Goal: Transaction & Acquisition: Purchase product/service

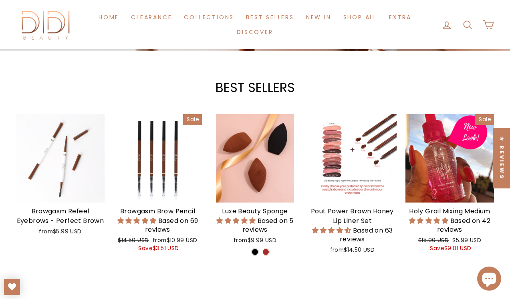
scroll to position [266, 0]
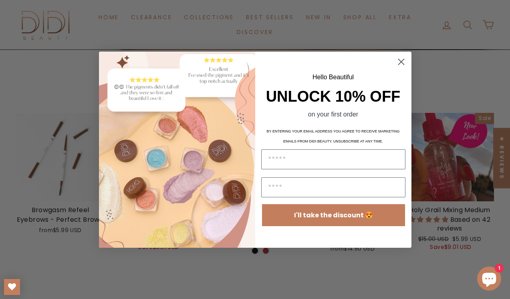
click at [399, 61] on circle "Close dialog" at bounding box center [400, 61] width 13 height 13
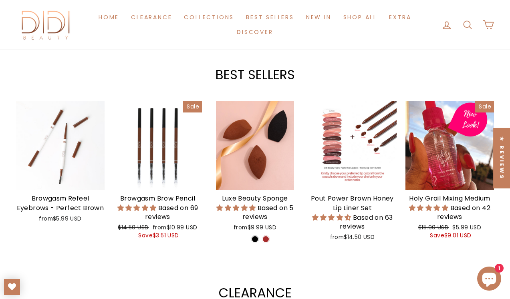
scroll to position [278, 0]
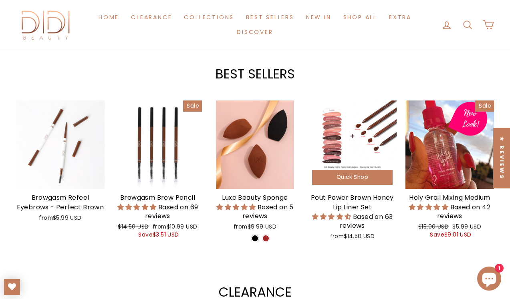
click at [363, 147] on div at bounding box center [352, 145] width 89 height 89
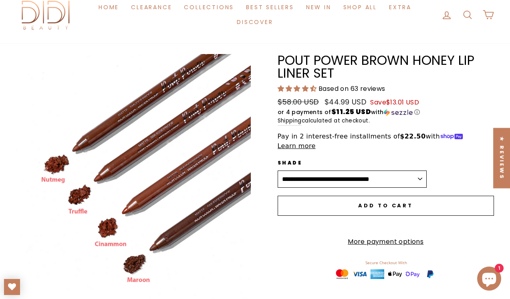
scroll to position [48, 0]
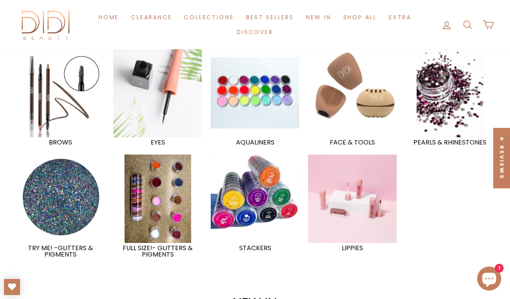
scroll to position [549, 0]
